Goal: Information Seeking & Learning: Learn about a topic

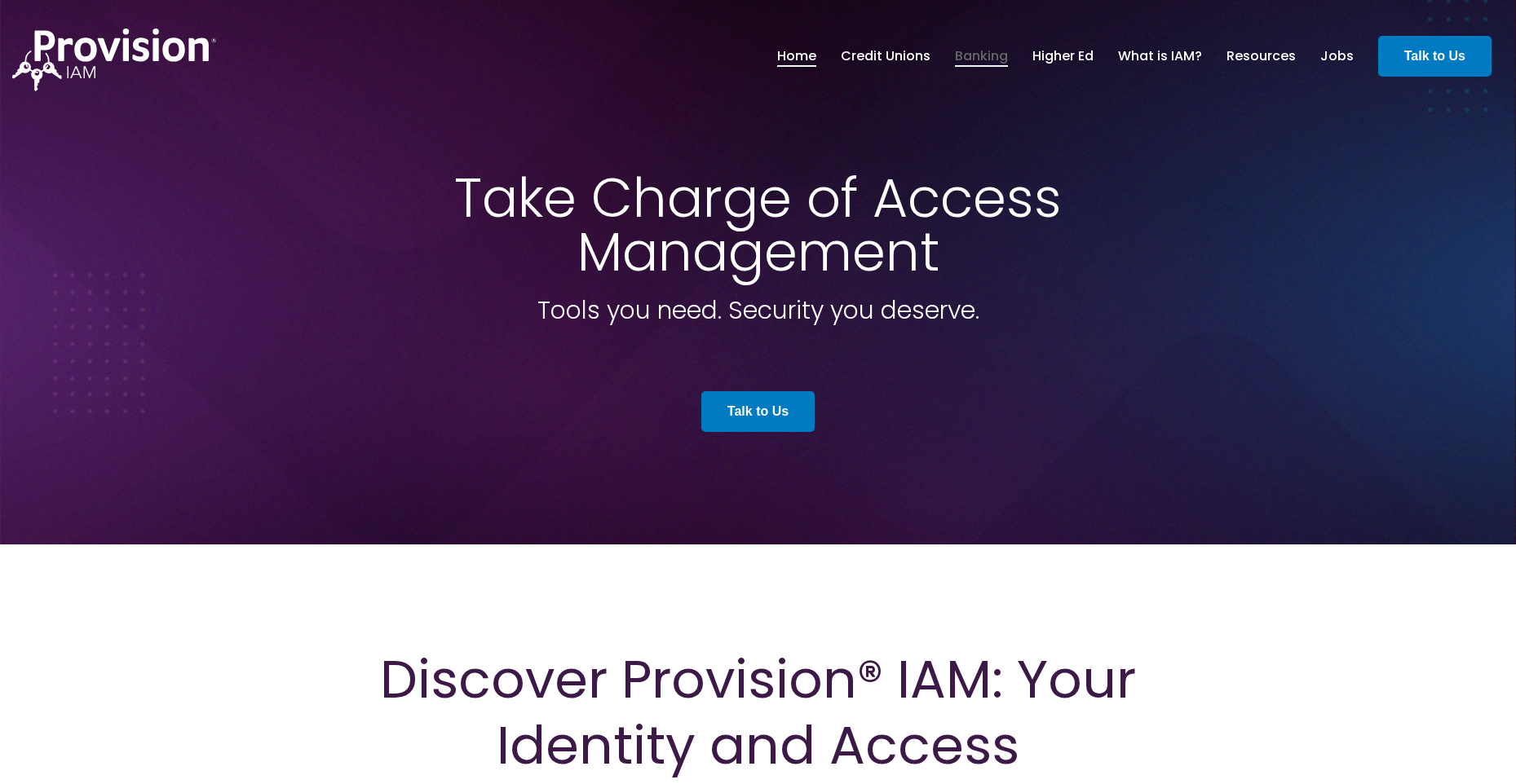
click at [993, 54] on link "Banking" at bounding box center [981, 56] width 53 height 28
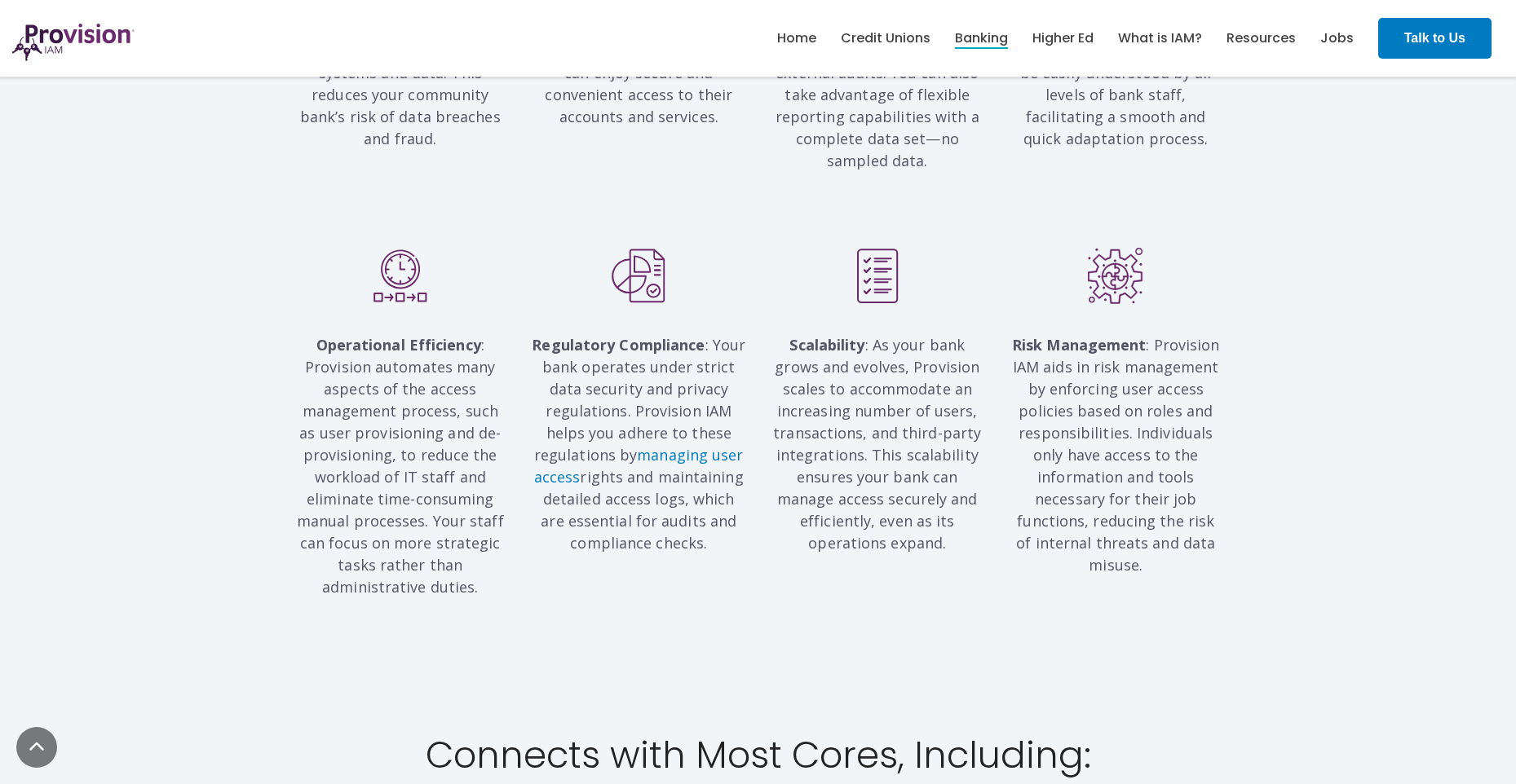
scroll to position [1591, 0]
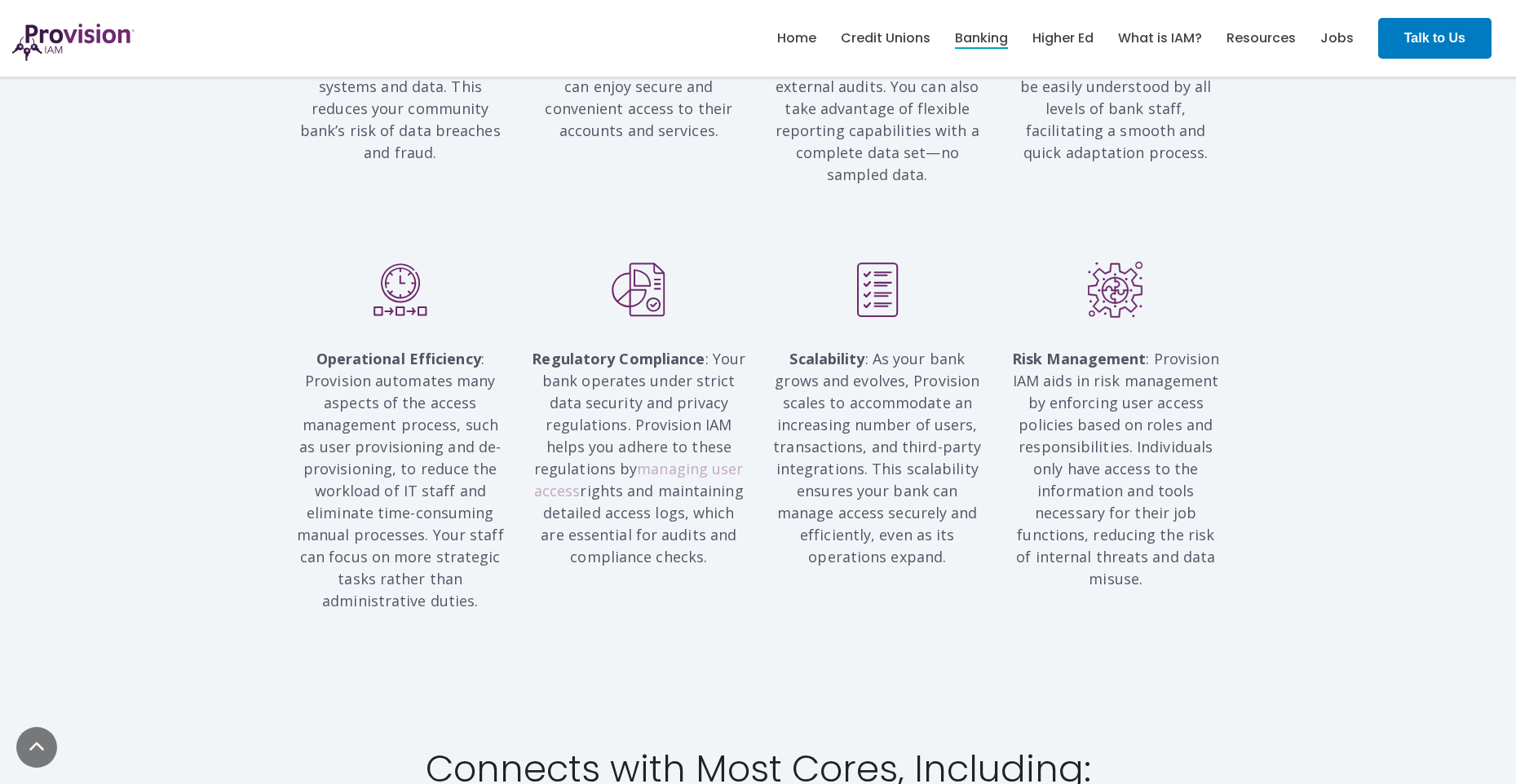
click at [657, 459] on link "managing user access" at bounding box center [639, 480] width 209 height 42
